Goal: Information Seeking & Learning: Learn about a topic

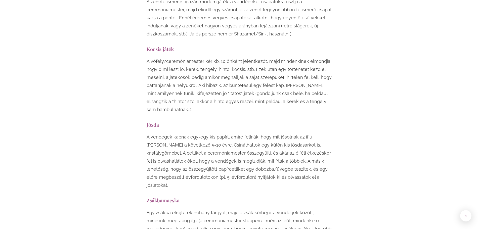
scroll to position [2590, 0]
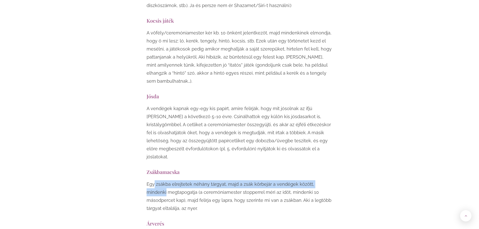
drag, startPoint x: 154, startPoint y: 130, endPoint x: 339, endPoint y: 122, distance: 185.0
drag, startPoint x: 147, startPoint y: 127, endPoint x: 248, endPoint y: 128, distance: 101.4
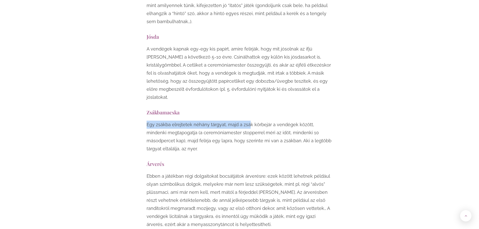
scroll to position [2641, 0]
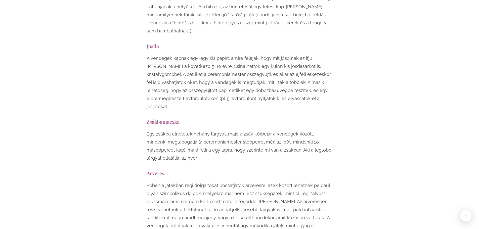
click at [248, 130] on p "Egy zsákba elrejtetek néhány tárgyat, majd a zsák körbejár a vendégek között, m…" at bounding box center [240, 146] width 186 height 32
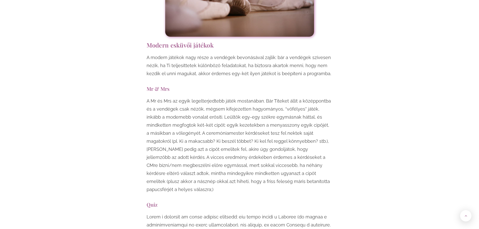
scroll to position [1786, 0]
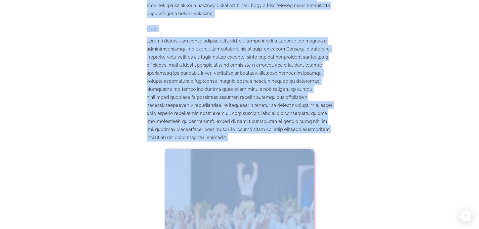
drag, startPoint x: 130, startPoint y: 79, endPoint x: 180, endPoint y: 237, distance: 165.4
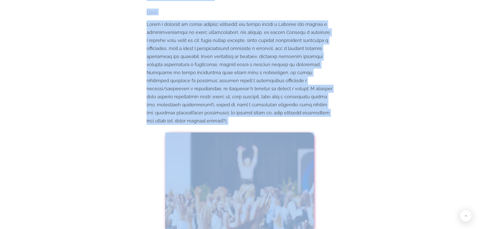
scroll to position [1979, 0]
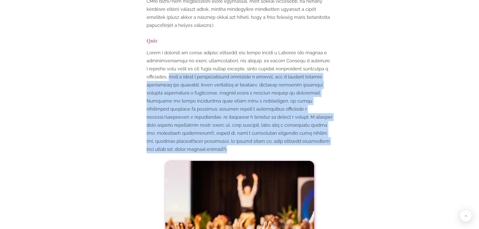
drag, startPoint x: 342, startPoint y: 103, endPoint x: 171, endPoint y: 37, distance: 183.3
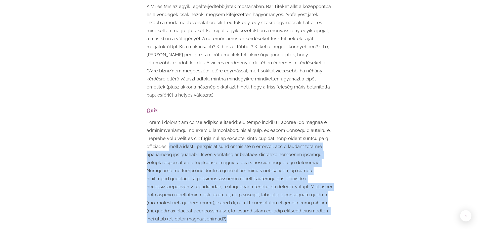
scroll to position [1828, 0]
